Goal: Task Accomplishment & Management: Use online tool/utility

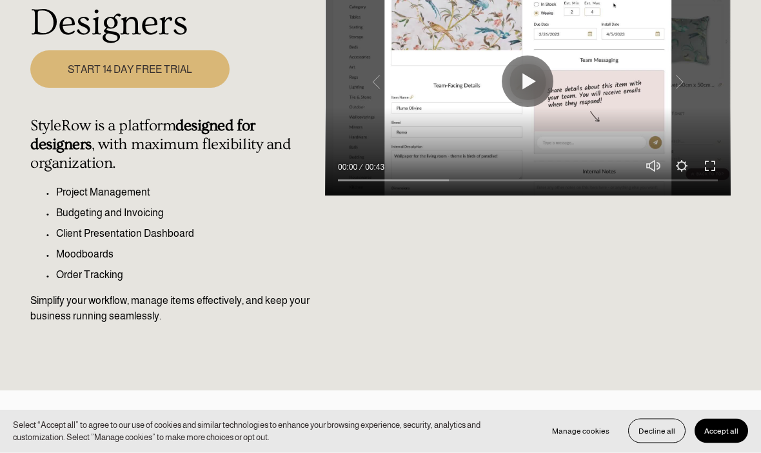
scroll to position [228, 0]
click at [730, 435] on span "Accept all" at bounding box center [721, 430] width 34 height 9
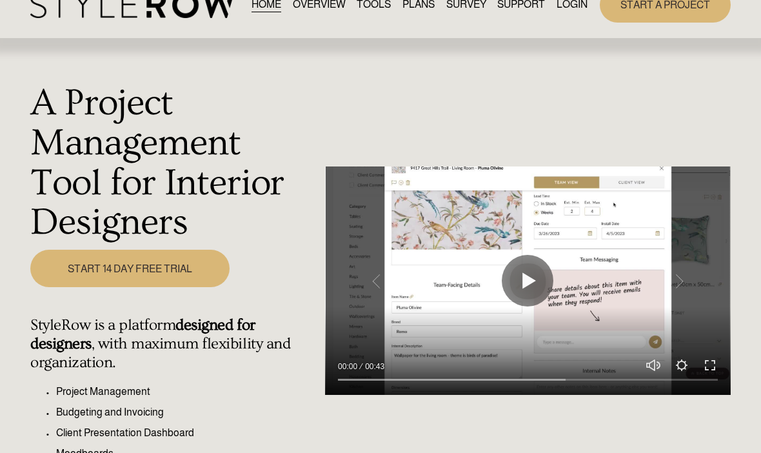
scroll to position [0, 0]
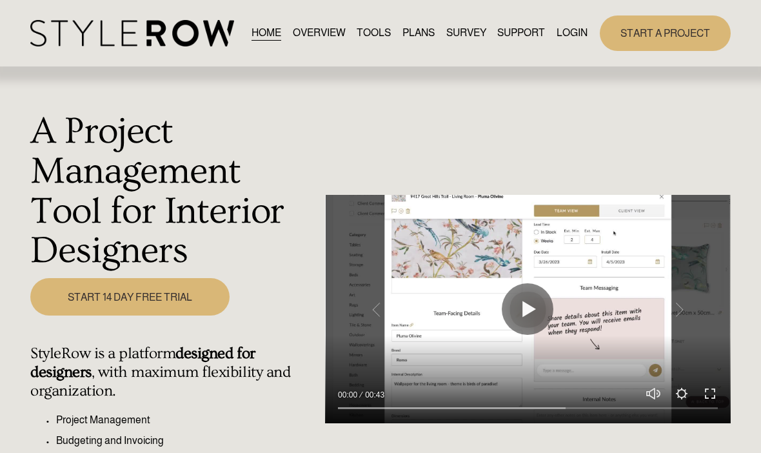
click at [575, 41] on link "LOGIN" at bounding box center [572, 33] width 31 height 17
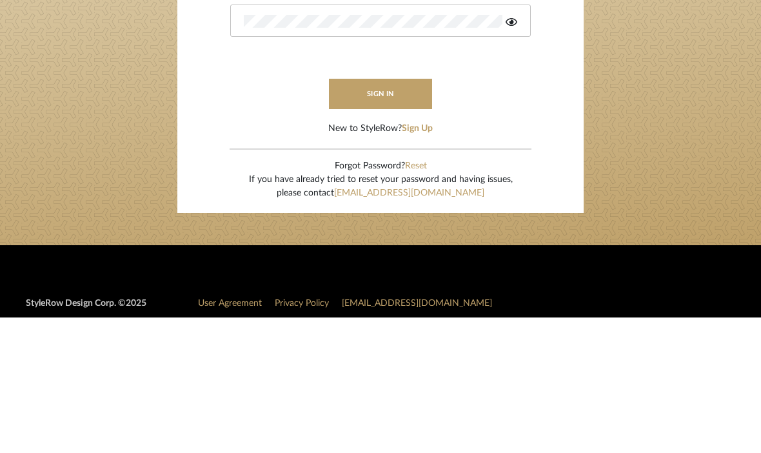
type input "rdjohnson@ymail.com"
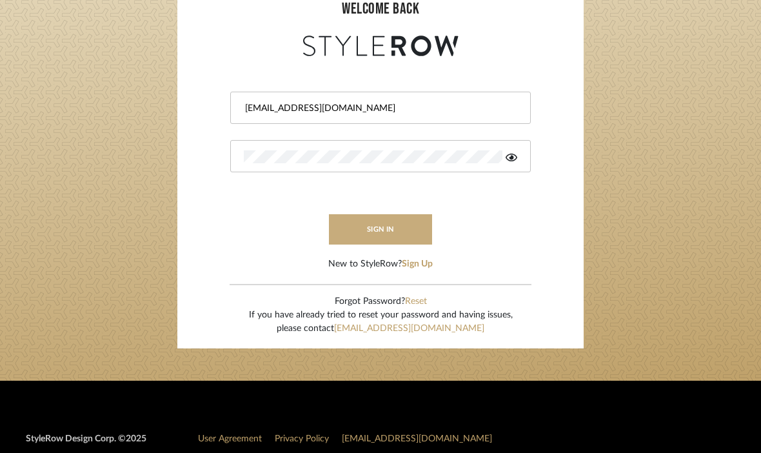
click at [371, 233] on button "sign in" at bounding box center [380, 229] width 103 height 30
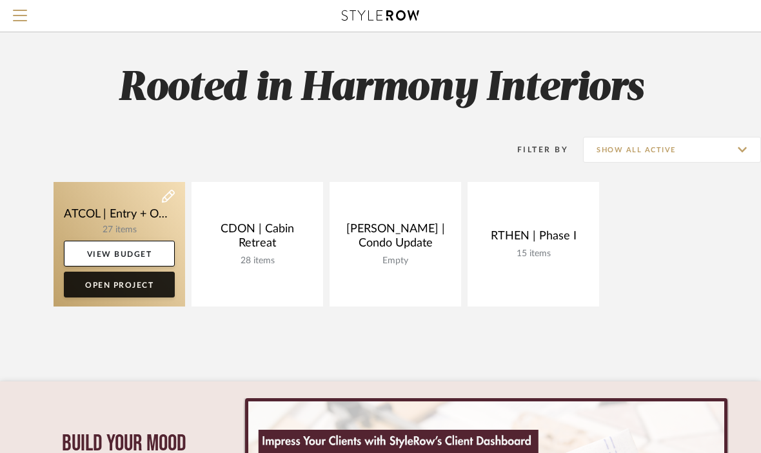
click at [135, 285] on link "Open Project" at bounding box center [119, 285] width 111 height 26
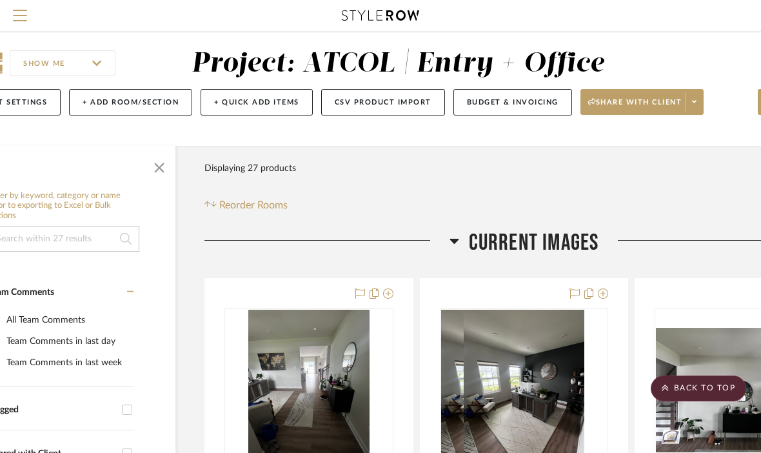
scroll to position [0, 67]
